Goal: Task Accomplishment & Management: Use online tool/utility

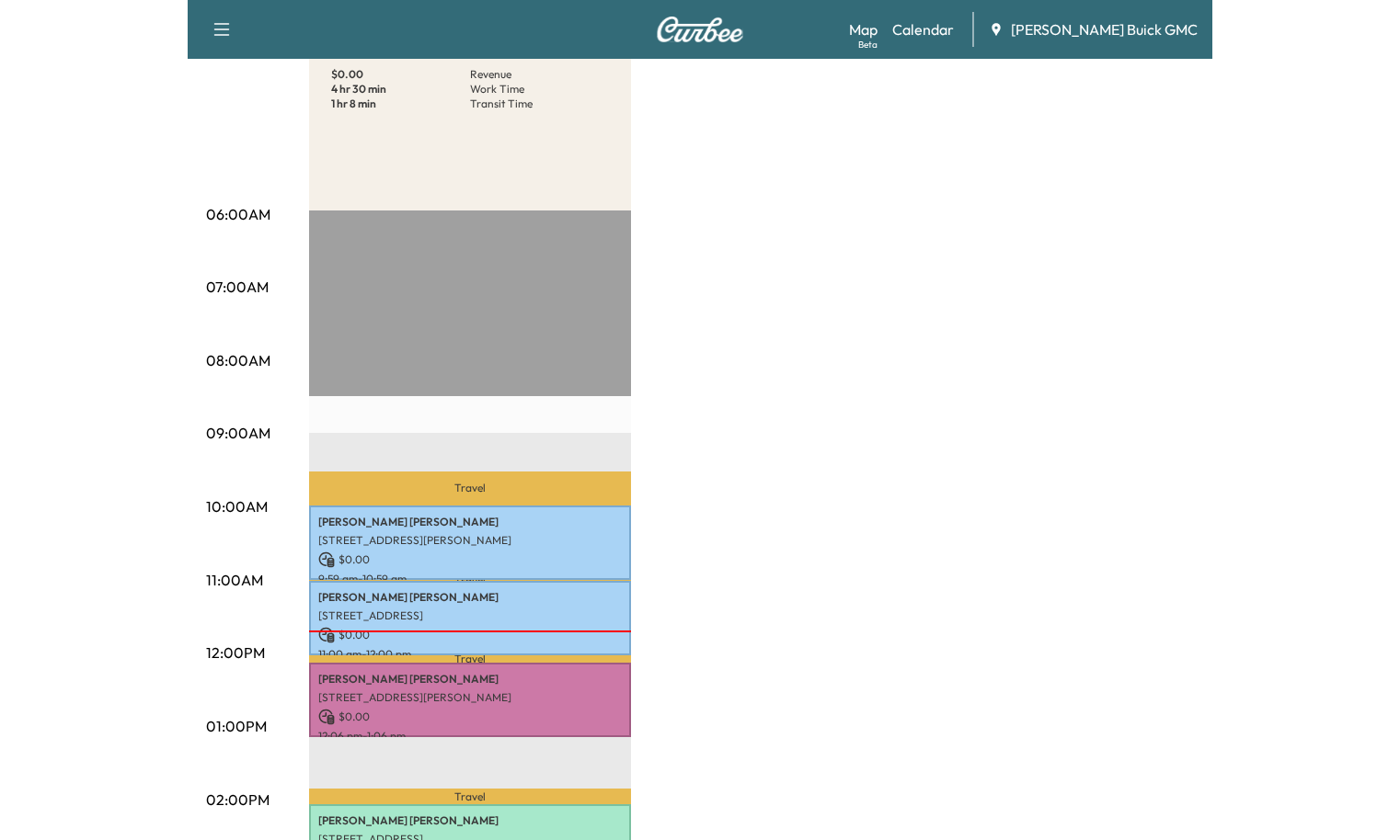
scroll to position [306, 0]
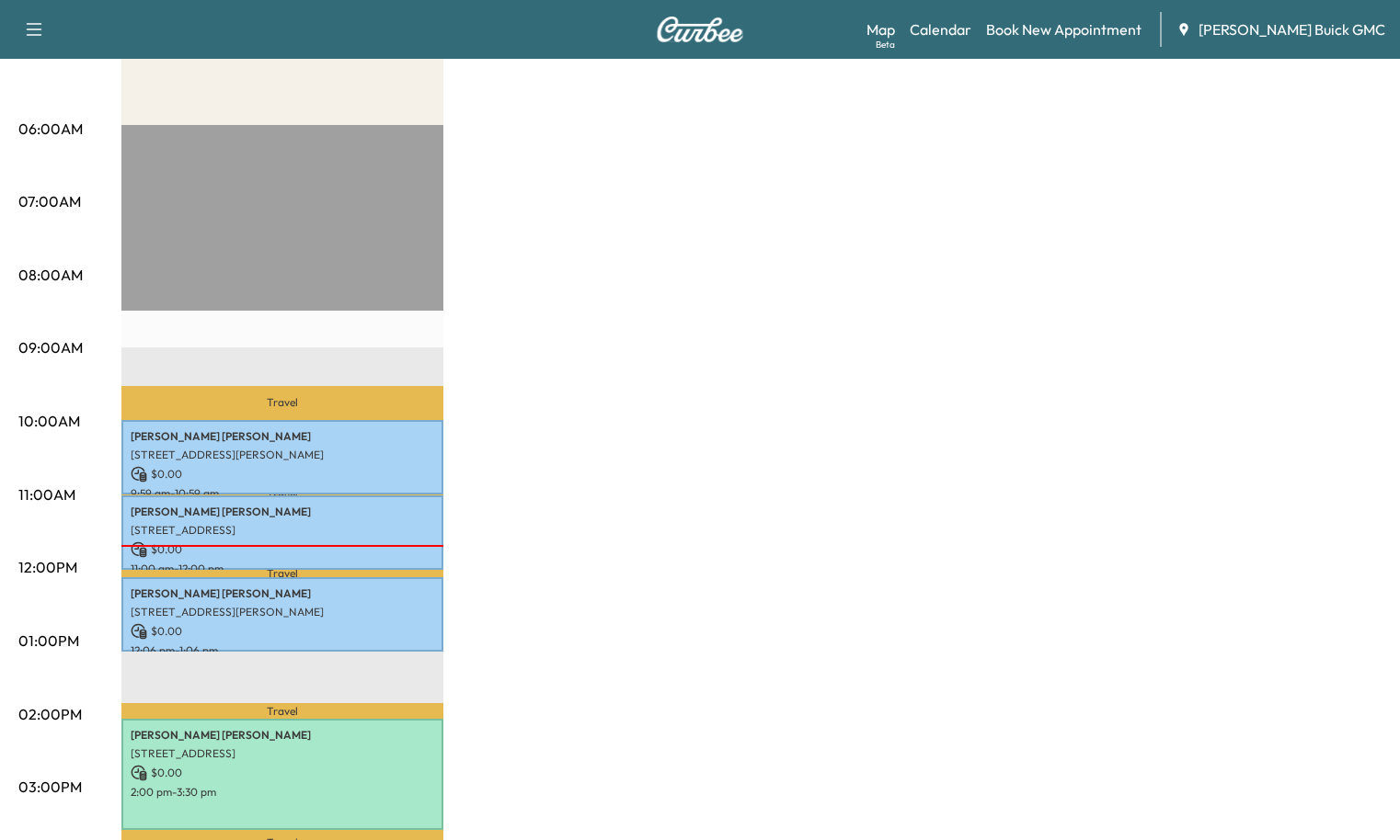
click at [516, 217] on div "BrightDrop $ 0.00 Revenue 4 hr 30 min Work Time 1 hr 8 min Transit Time Travel …" at bounding box center [751, 623] width 1260 height 1379
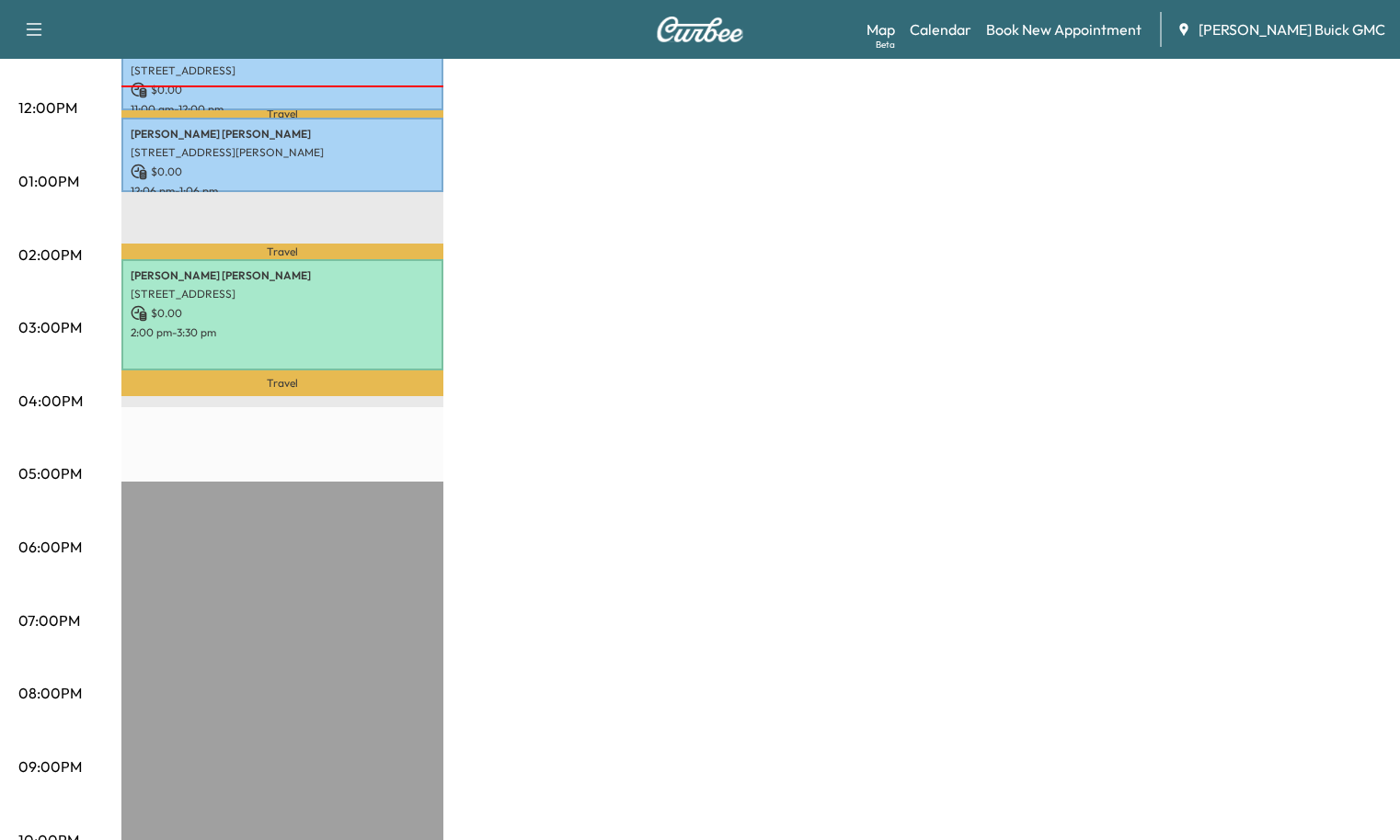
scroll to position [0, 0]
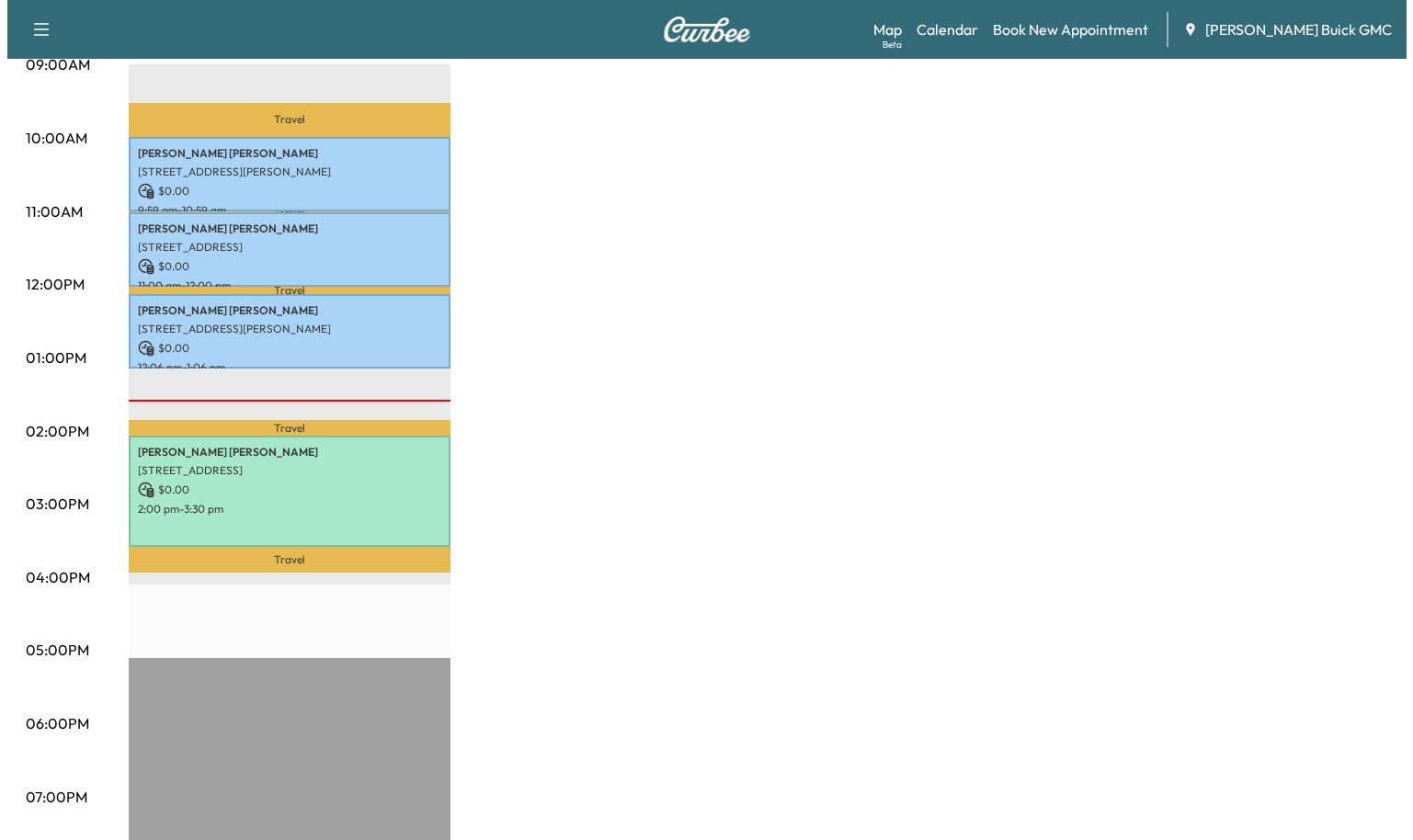
scroll to position [613, 0]
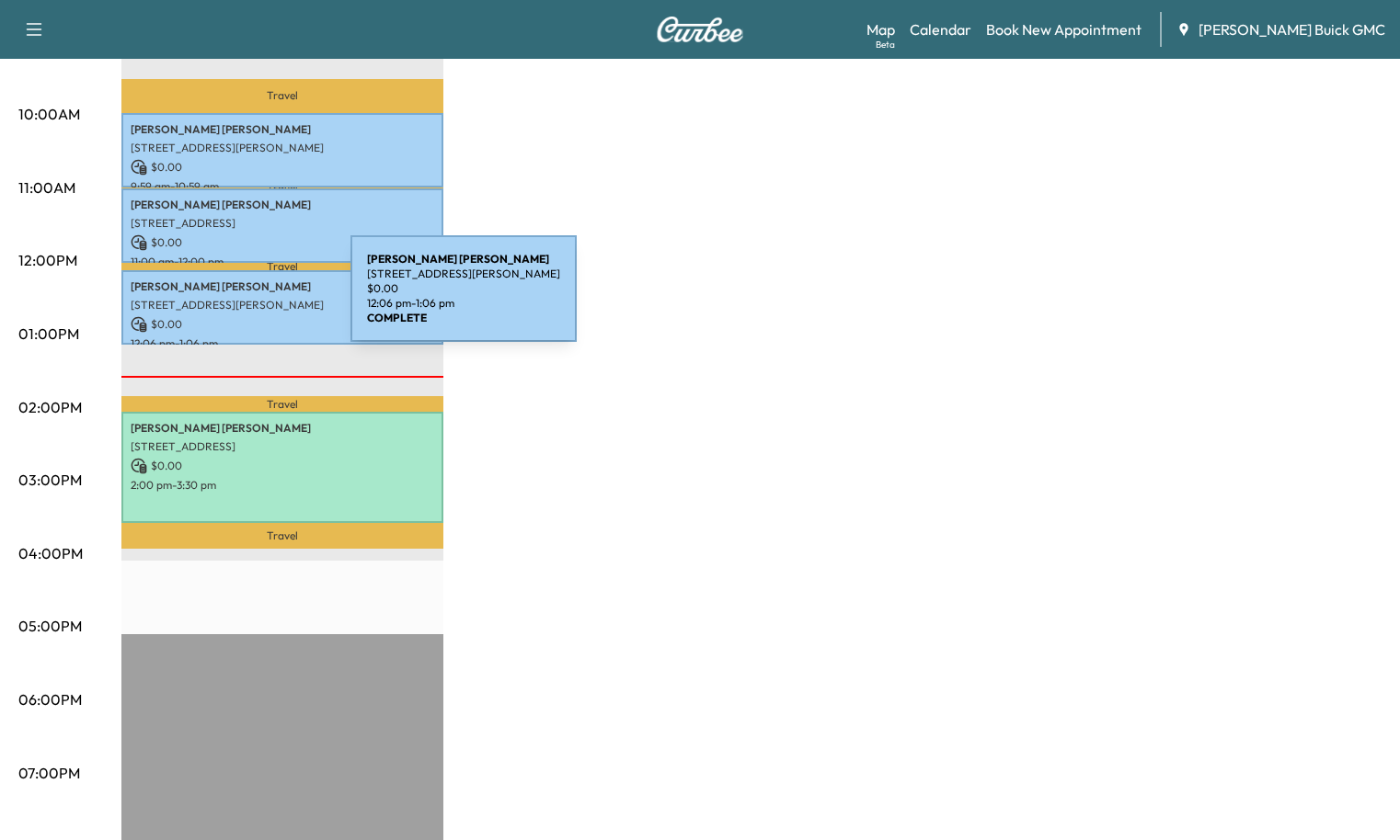
click at [213, 300] on p "[STREET_ADDRESS][PERSON_NAME]" at bounding box center [283, 305] width 303 height 15
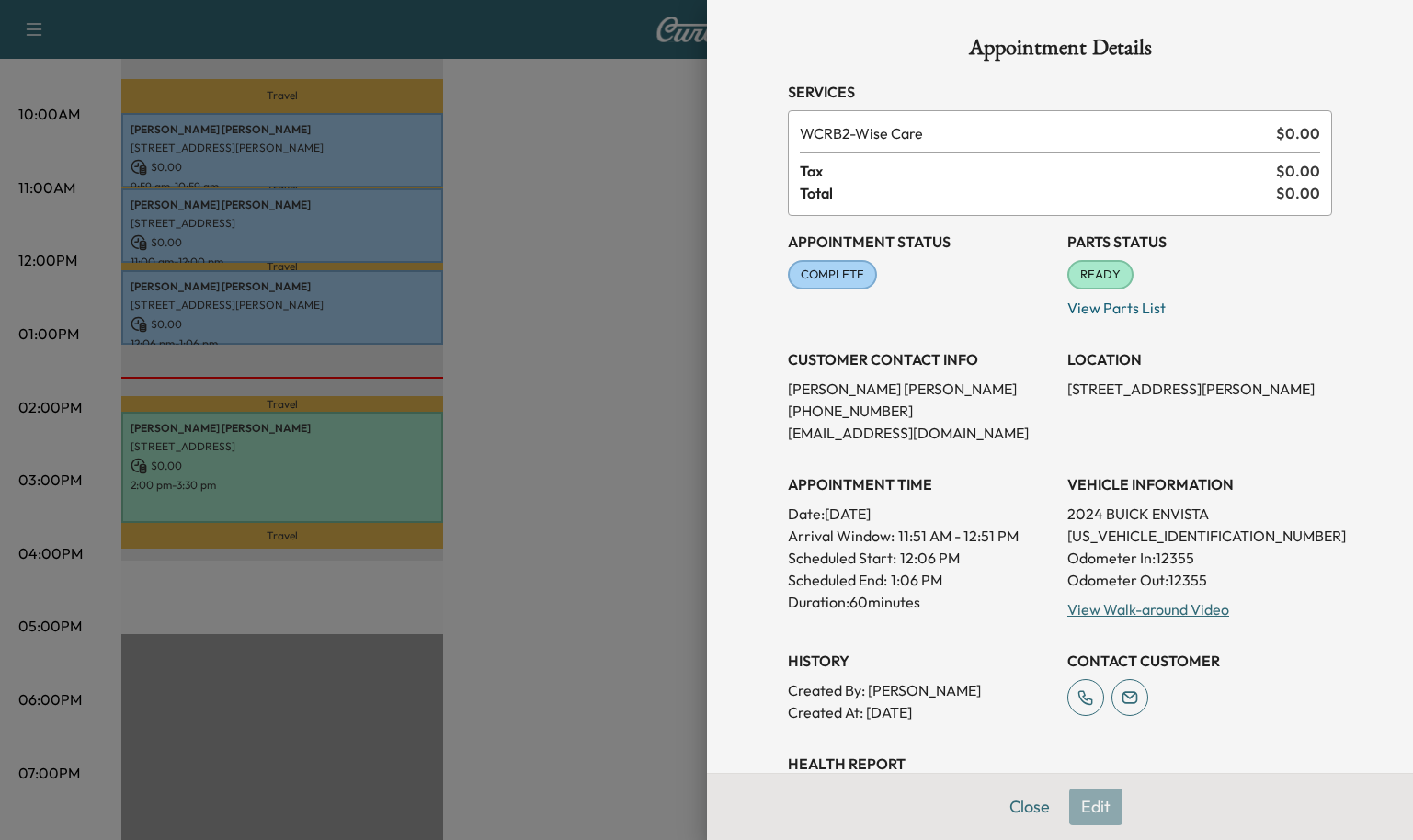
click at [1116, 532] on p "[US_VEHICLE_IDENTIFICATION_NUMBER]" at bounding box center [1200, 536] width 265 height 22
copy p "[US_VEHICLE_IDENTIFICATION_NUMBER]"
click at [86, 242] on div at bounding box center [706, 420] width 1413 height 840
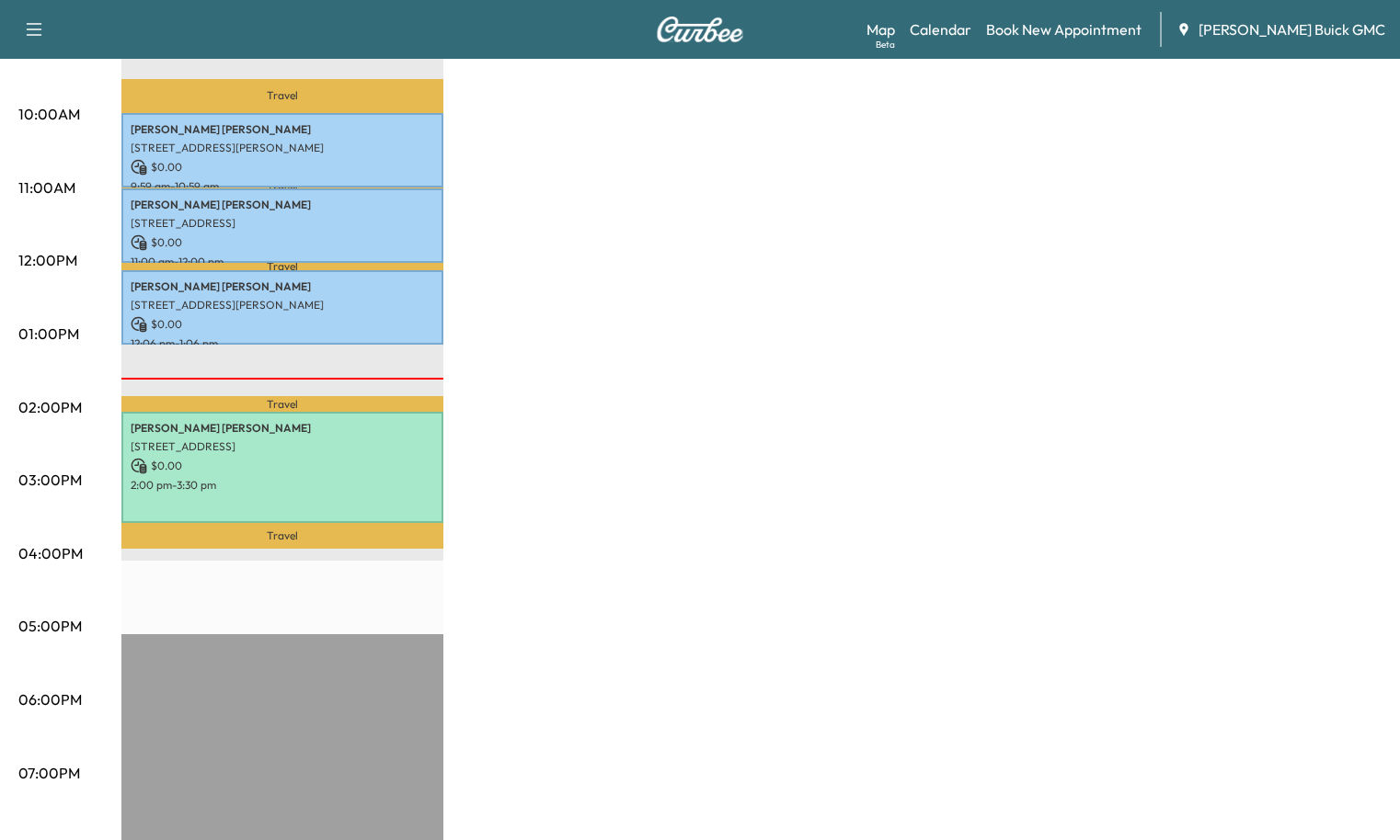
click at [615, 299] on div "BrightDrop $ 0.00 Revenue 4 hr 30 min Work Time 1 hr 8 min Transit Time Travel …" at bounding box center [751, 316] width 1260 height 1379
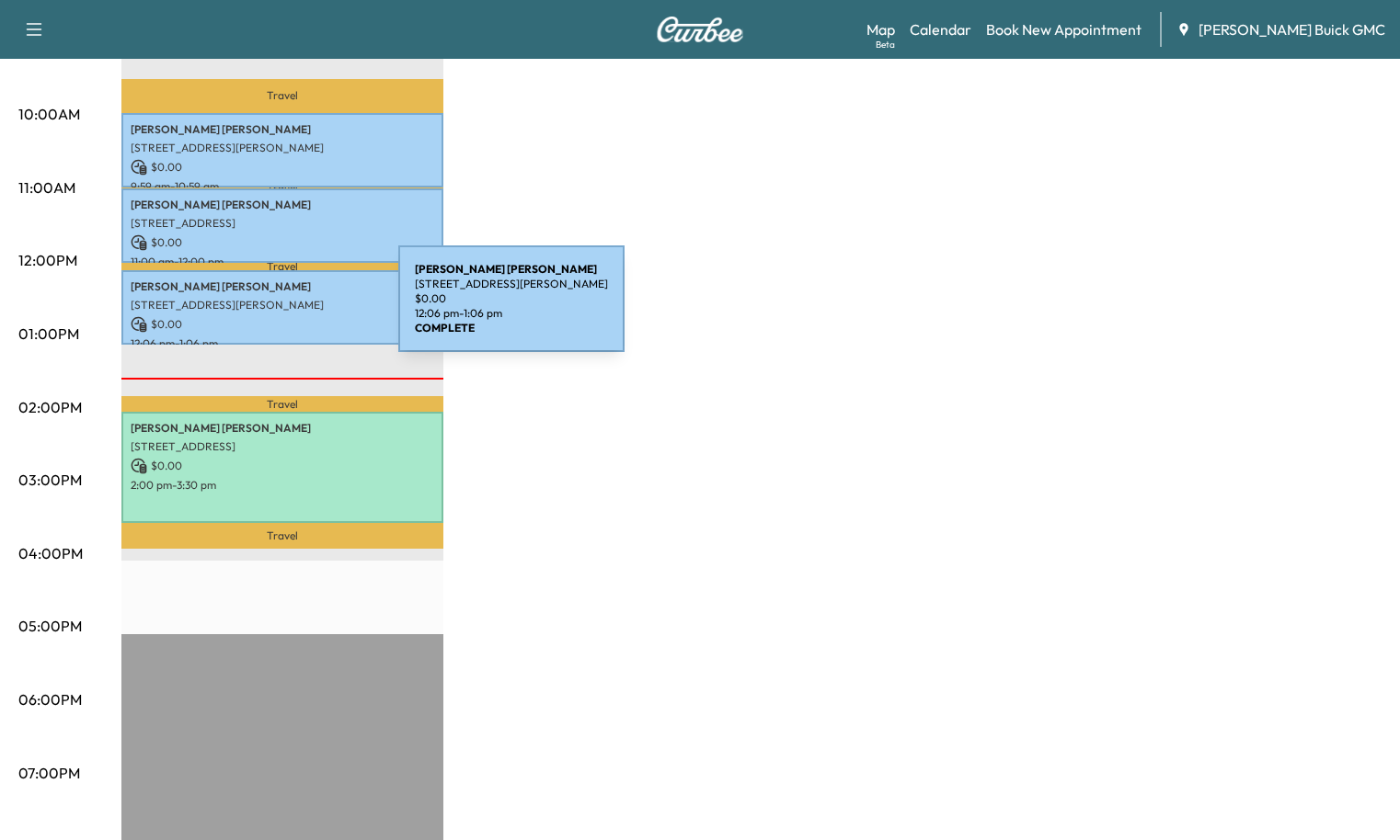
click at [260, 310] on div "[PERSON_NAME] [STREET_ADDRESS][PERSON_NAME] $ 0.00 12:06 pm - 1:06 pm" at bounding box center [282, 307] width 322 height 74
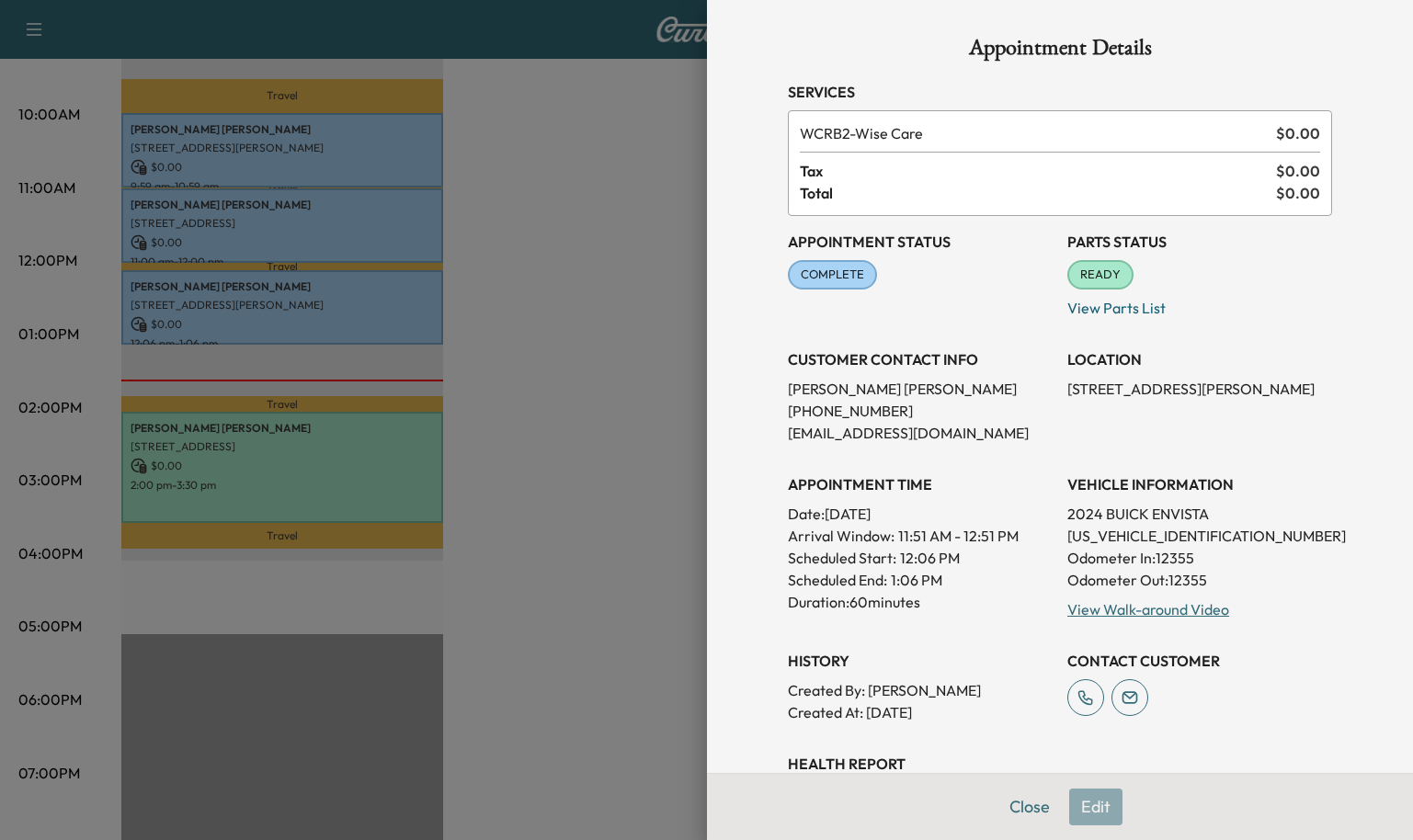
scroll to position [285, 0]
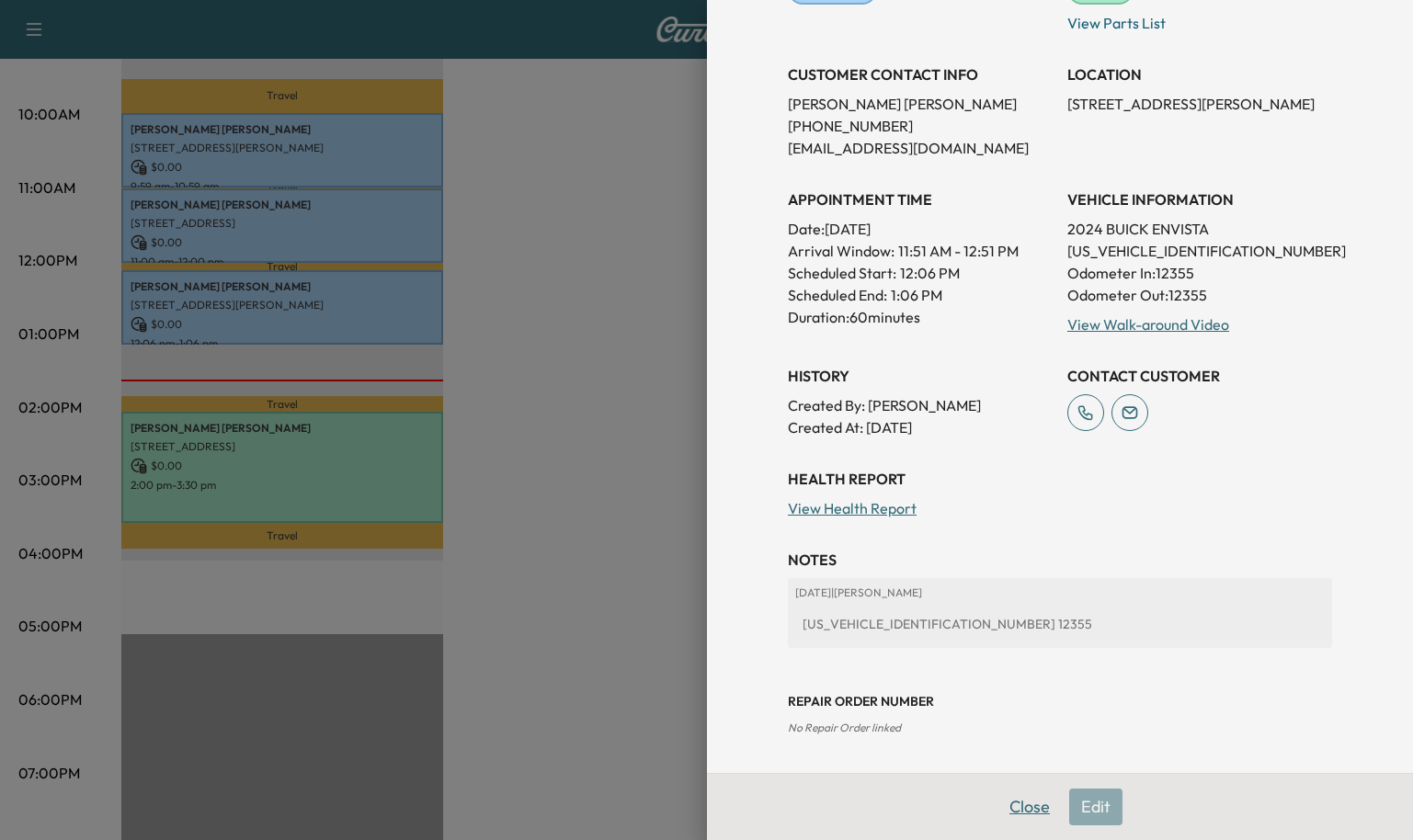
click at [1022, 808] on button "Close" at bounding box center [1030, 808] width 65 height 37
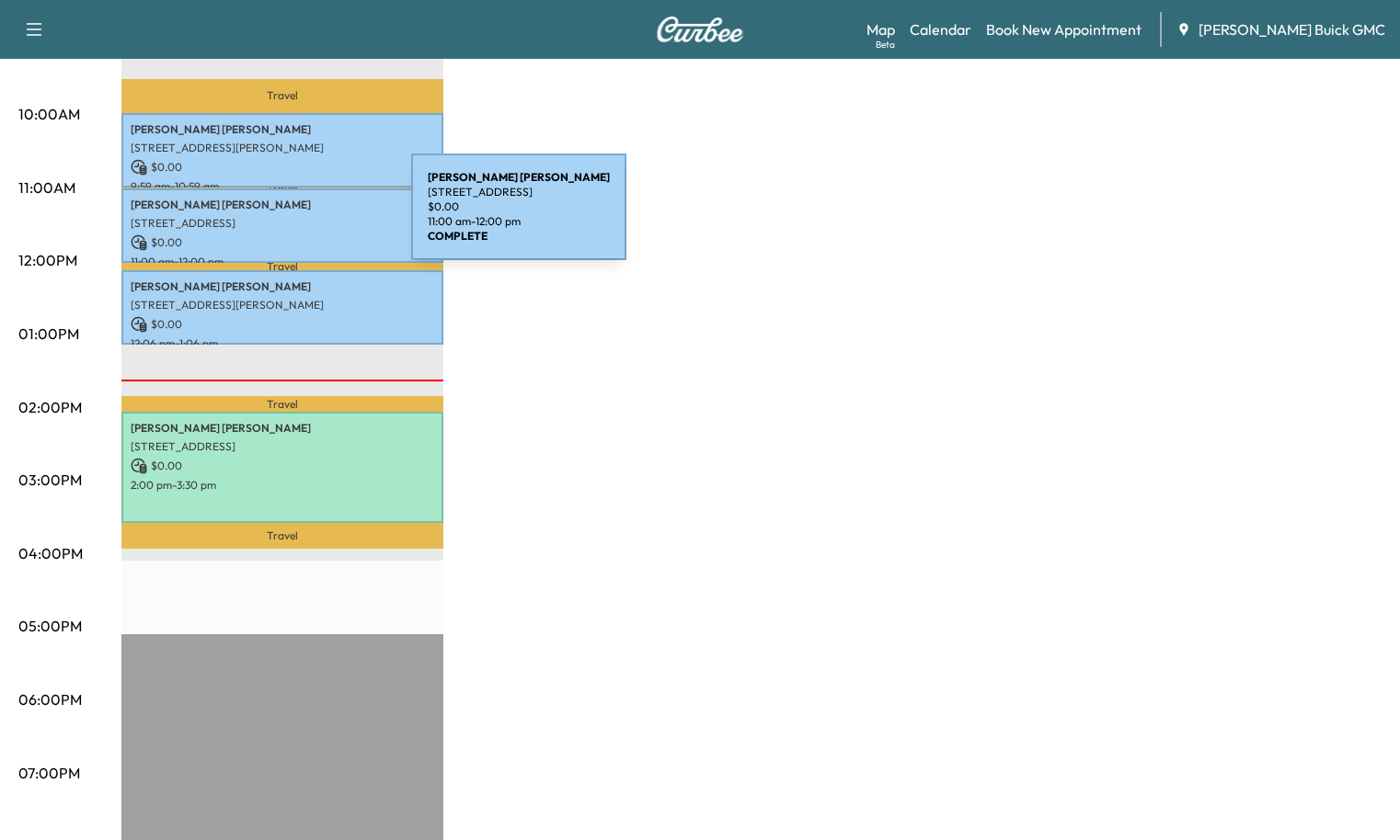
click at [272, 218] on p "[STREET_ADDRESS]" at bounding box center [283, 223] width 303 height 15
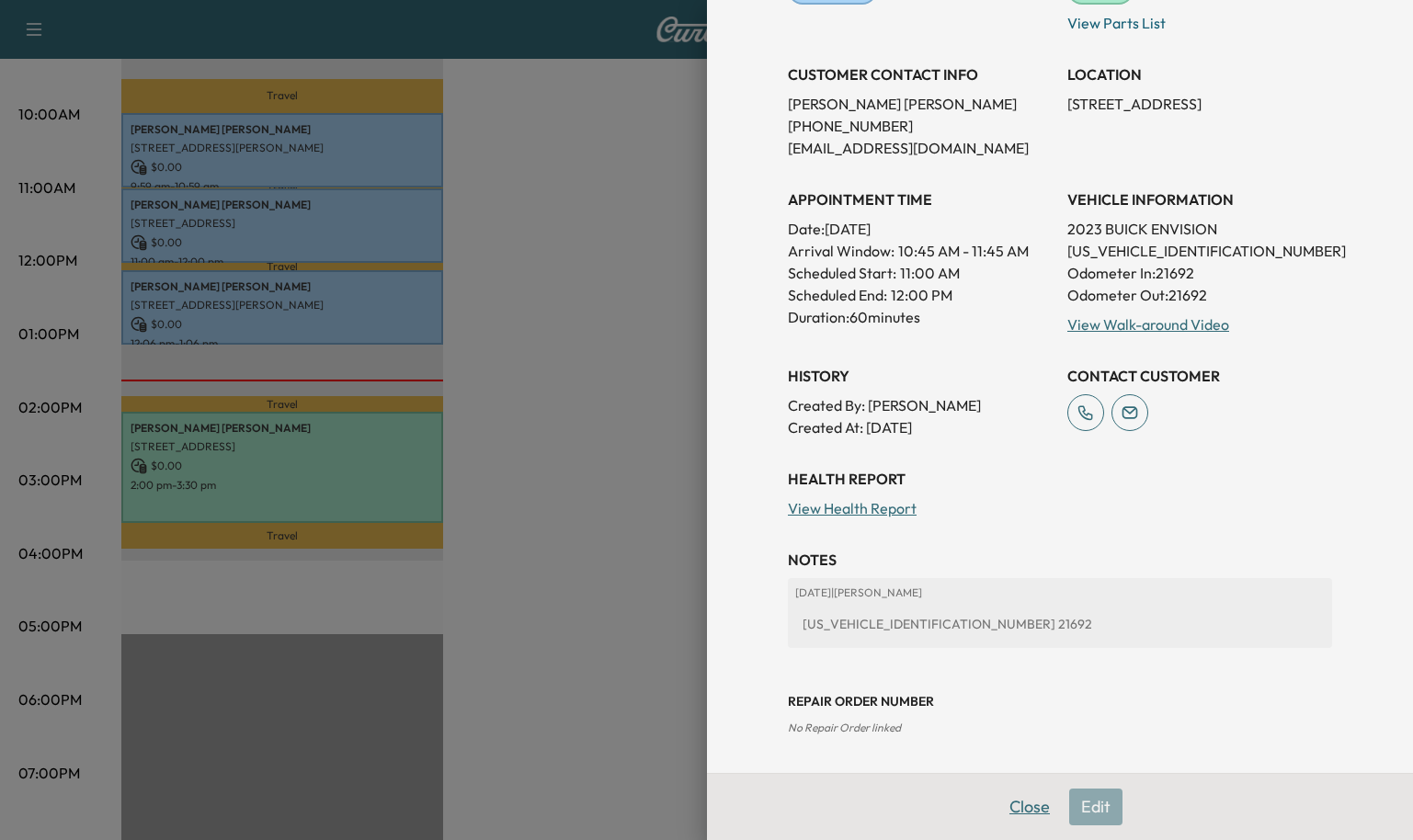
click at [1007, 807] on button "Close" at bounding box center [1030, 808] width 65 height 37
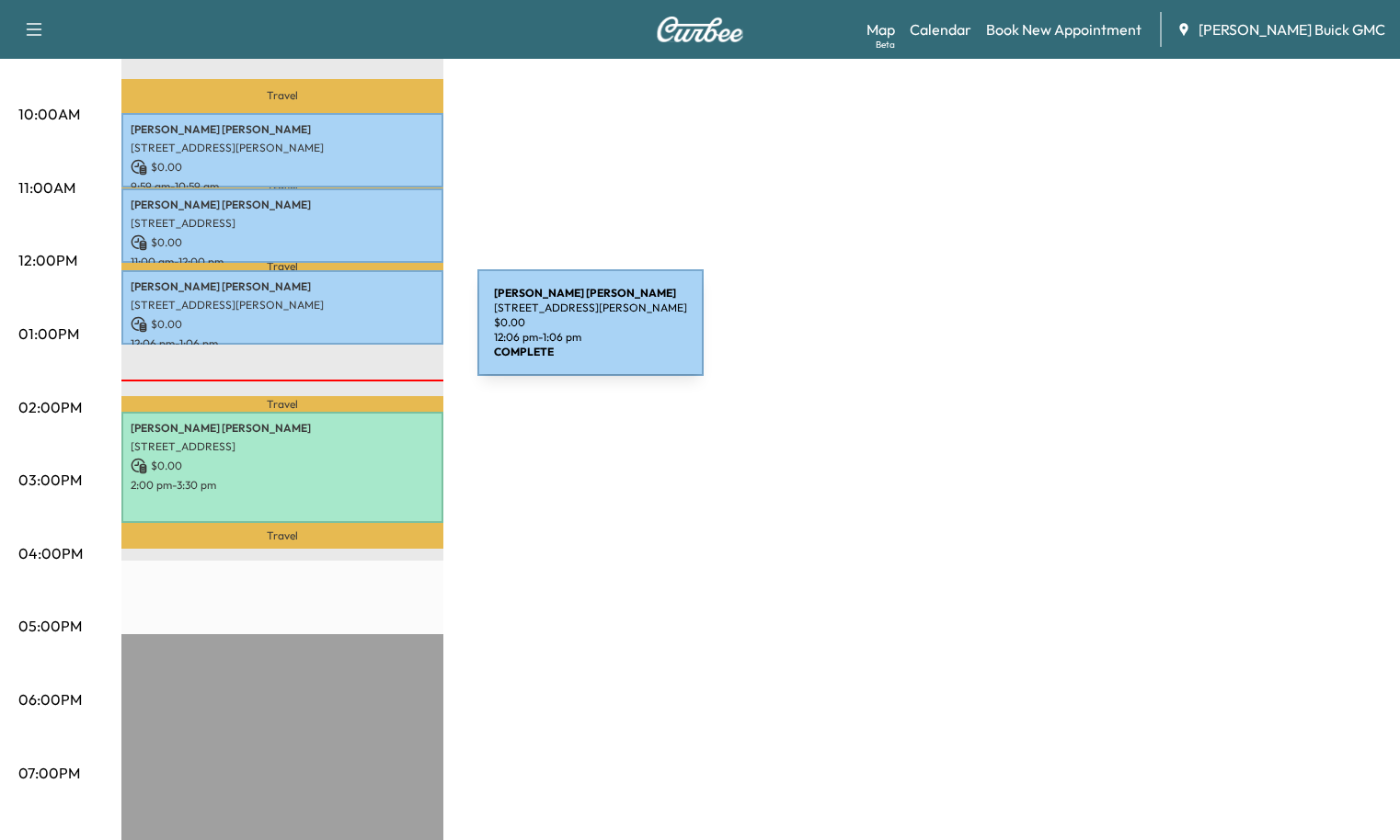
click at [335, 330] on div "[PERSON_NAME] [STREET_ADDRESS][PERSON_NAME] $ 0.00 12:06 pm - 1:06 pm" at bounding box center [282, 307] width 322 height 74
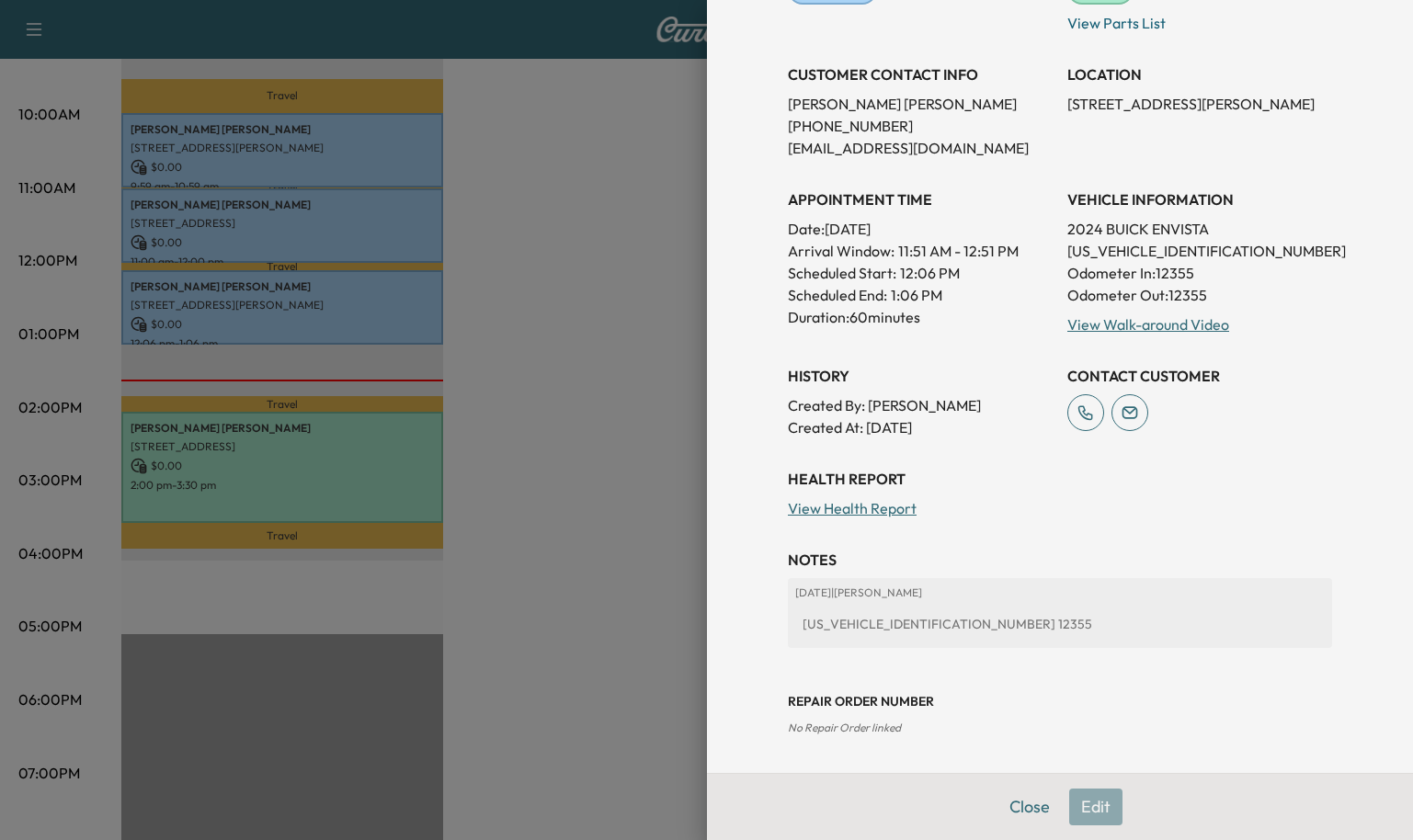
click at [129, 328] on div at bounding box center [706, 420] width 1413 height 840
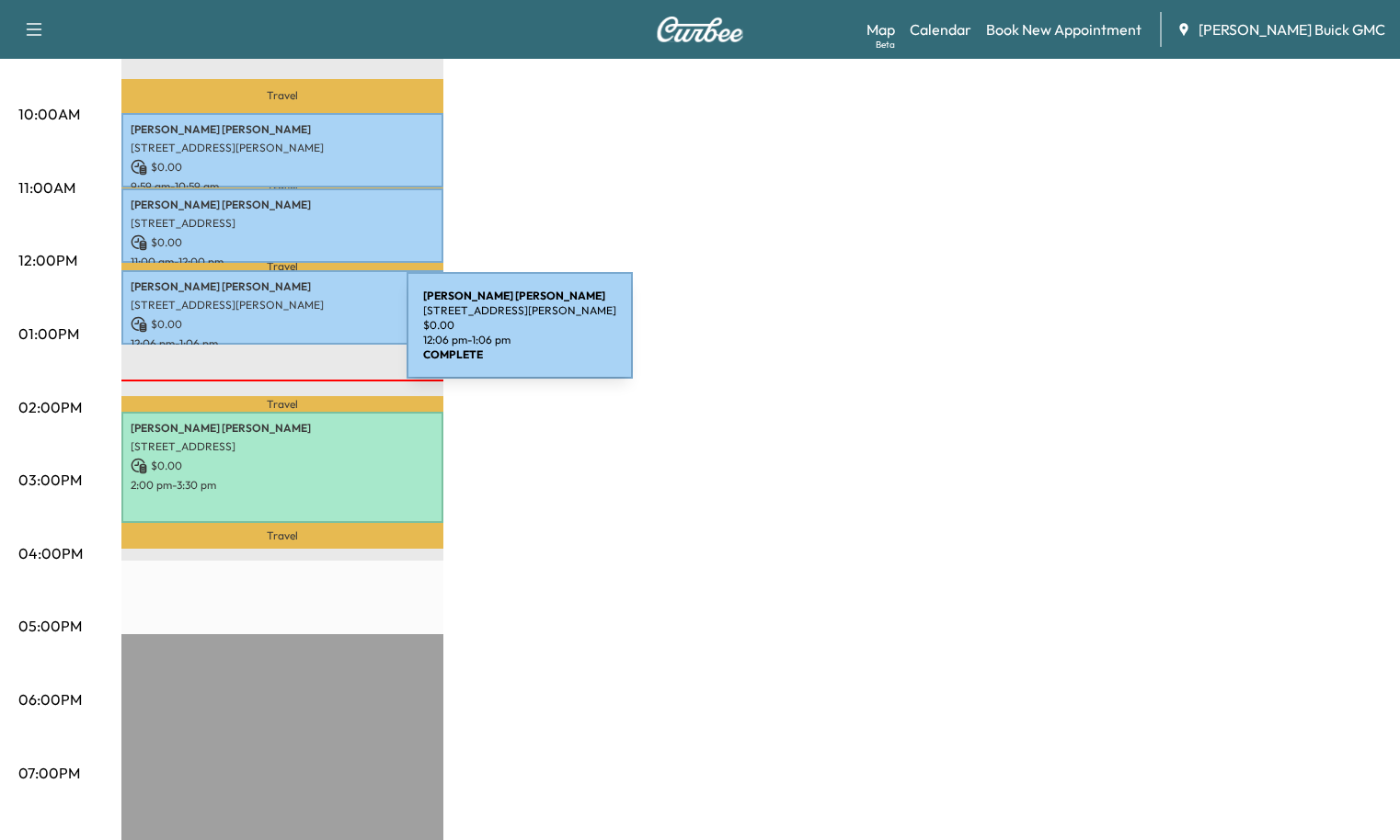
click at [266, 319] on p "$ 0.00" at bounding box center [283, 324] width 303 height 17
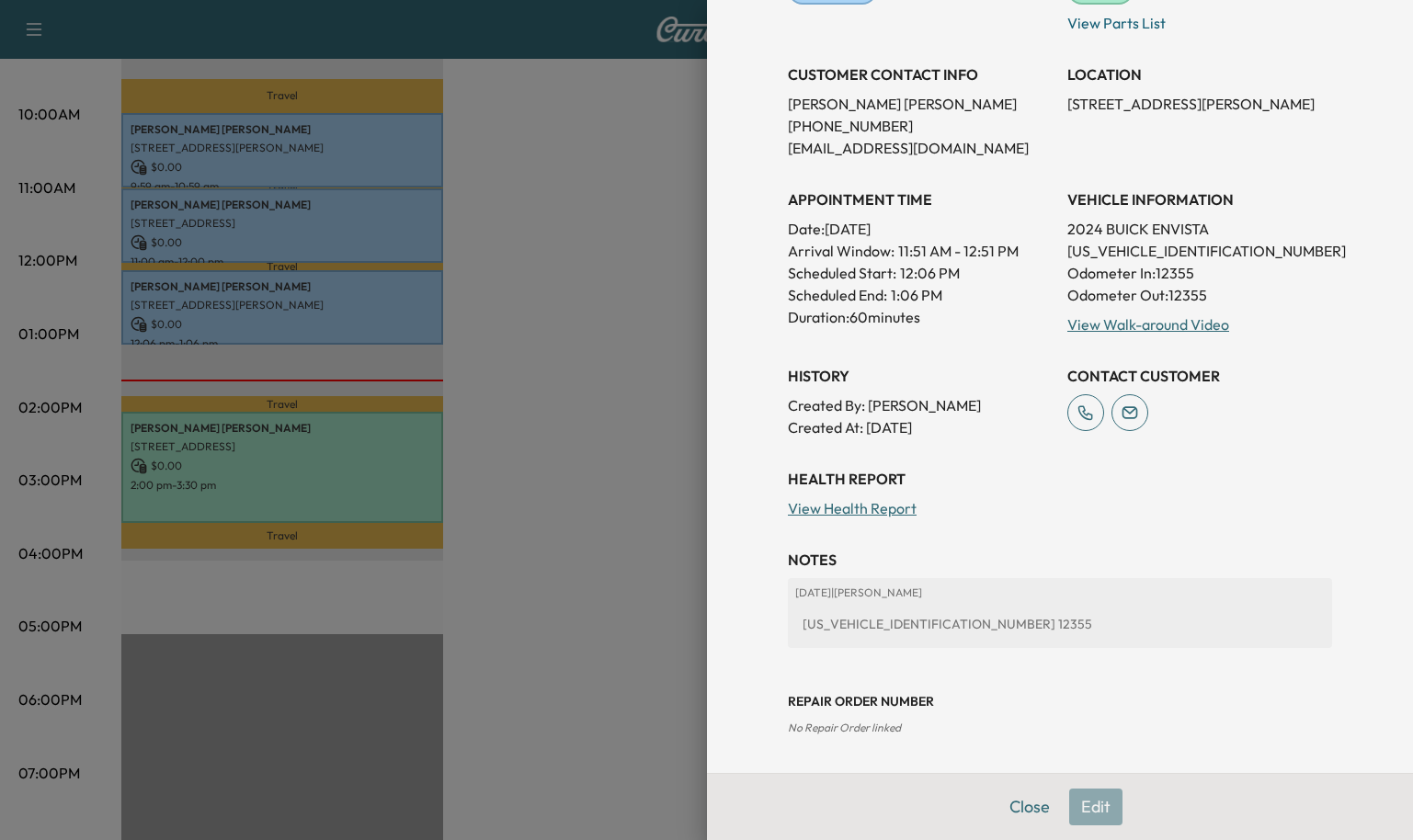
click at [245, 238] on div at bounding box center [706, 420] width 1413 height 840
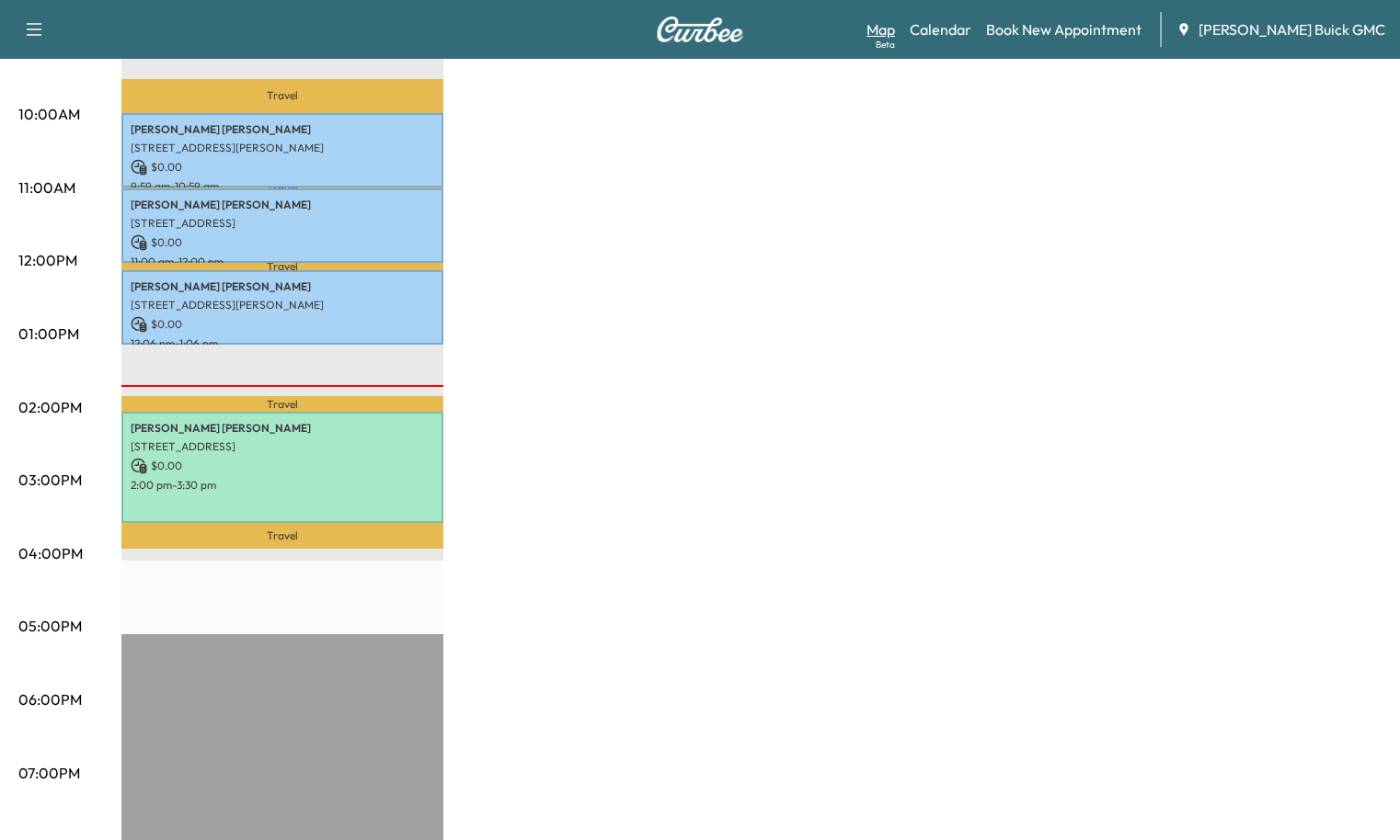
click at [895, 30] on link "Map Beta" at bounding box center [881, 29] width 28 height 22
